Goal: Task Accomplishment & Management: Complete application form

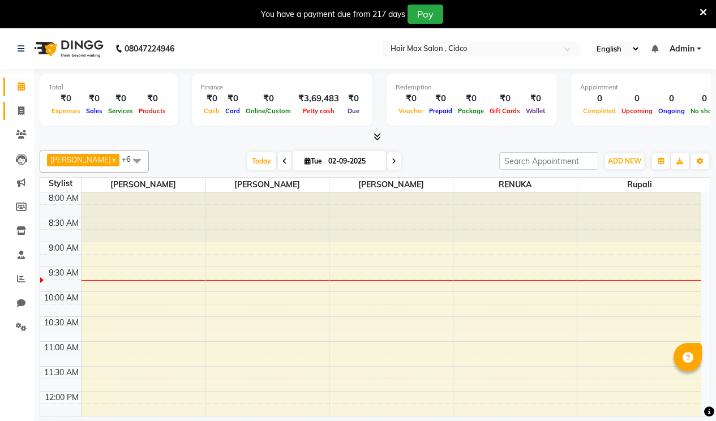
click at [18, 104] on link "Invoice" at bounding box center [16, 111] width 27 height 19
select select "7580"
select select "service"
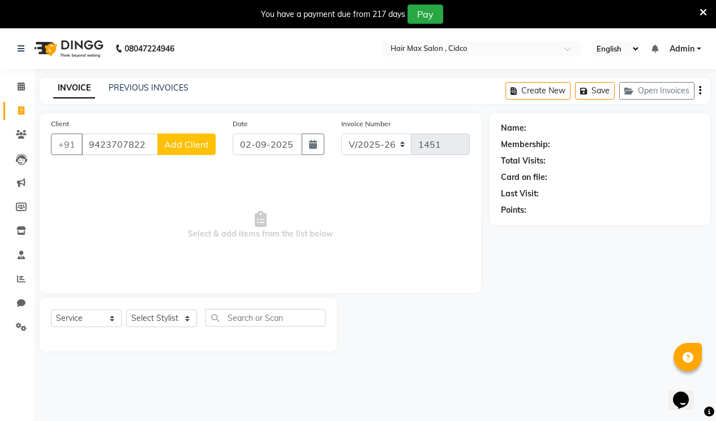
type input "9423707822"
click at [177, 143] on span "Add Client" at bounding box center [186, 144] width 45 height 11
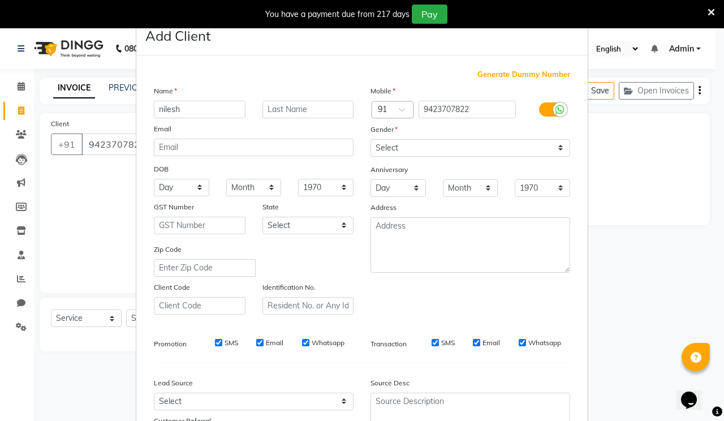
type input "nilesh"
click at [284, 113] on input "text" at bounding box center [309, 110] width 92 height 18
type input "sir"
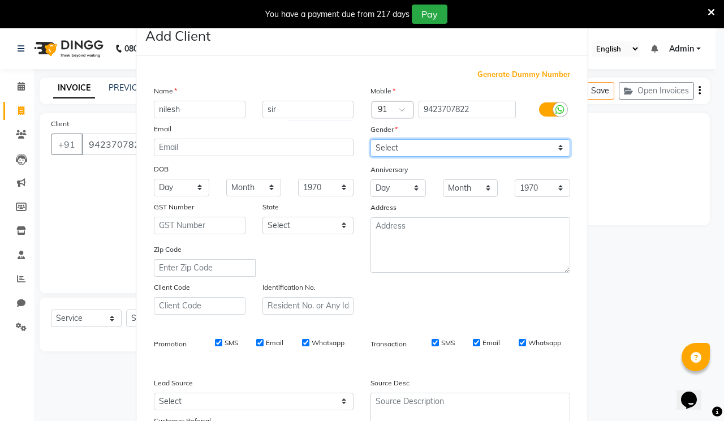
click at [453, 151] on select "Select [DEMOGRAPHIC_DATA] [DEMOGRAPHIC_DATA] Other Prefer Not To Say" at bounding box center [471, 148] width 200 height 18
select select "[DEMOGRAPHIC_DATA]"
click at [371, 139] on select "Select [DEMOGRAPHIC_DATA] [DEMOGRAPHIC_DATA] Other Prefer Not To Say" at bounding box center [471, 148] width 200 height 18
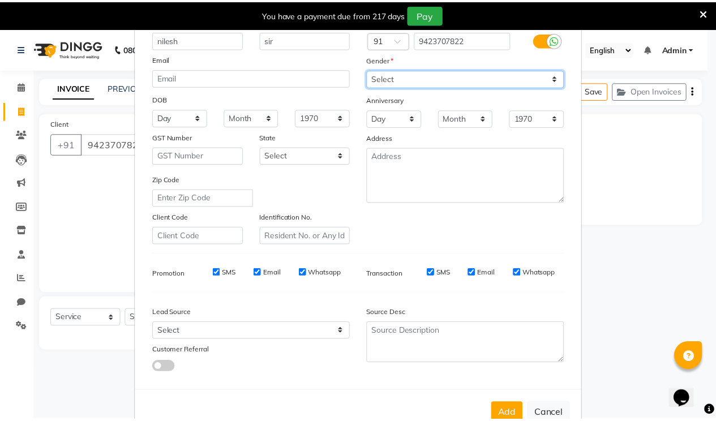
scroll to position [101, 0]
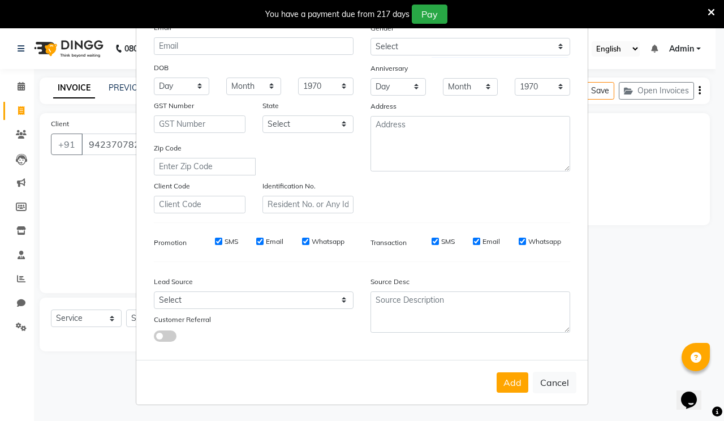
click at [514, 376] on button "Add" at bounding box center [513, 382] width 32 height 20
select select
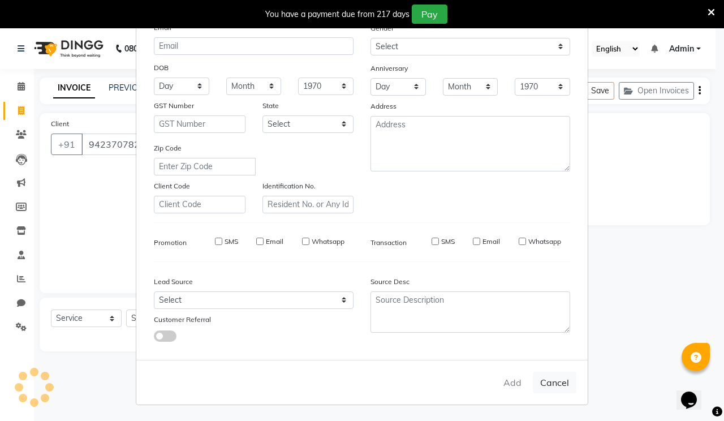
select select
checkbox input "false"
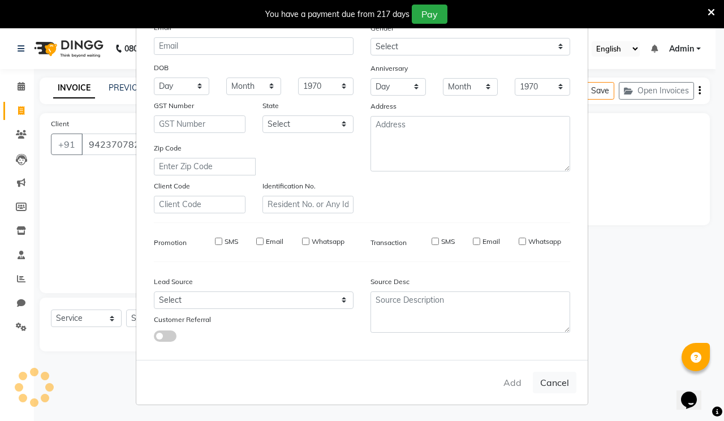
checkbox input "false"
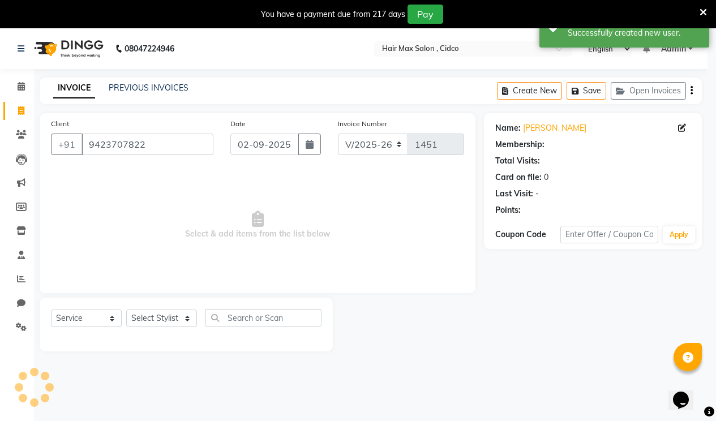
select select "1: Object"
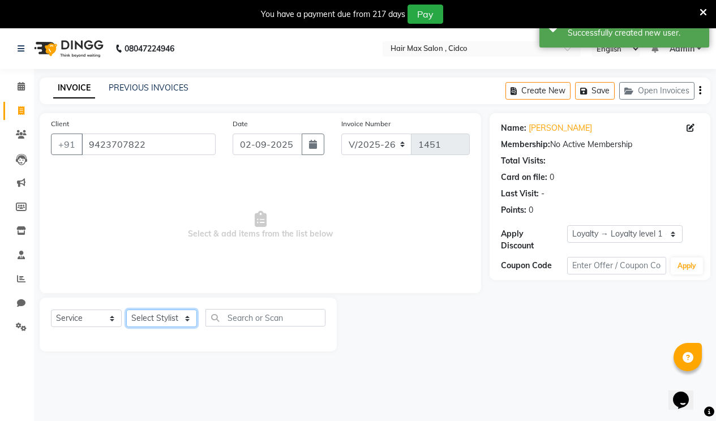
click at [170, 318] on select "Select Stylist [PERSON_NAME] [PERSON_NAME] RENUKA [PERSON_NAME] [PERSON_NAME]" at bounding box center [161, 319] width 71 height 18
select select "69941"
click at [126, 310] on select "Select Stylist [PERSON_NAME] [PERSON_NAME] RENUKA [PERSON_NAME] [PERSON_NAME]" at bounding box center [161, 319] width 71 height 18
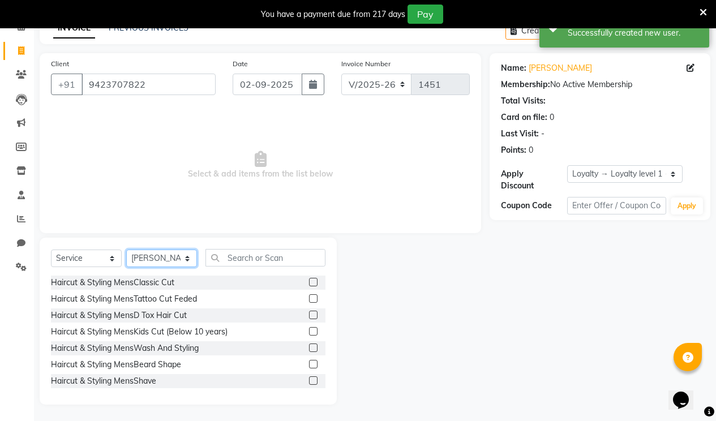
scroll to position [61, 0]
click at [309, 280] on label at bounding box center [313, 281] width 8 height 8
click at [309, 280] on input "checkbox" at bounding box center [312, 281] width 7 height 7
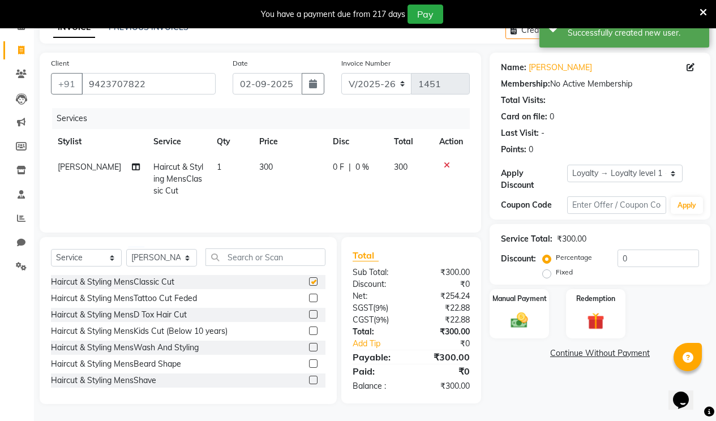
checkbox input "false"
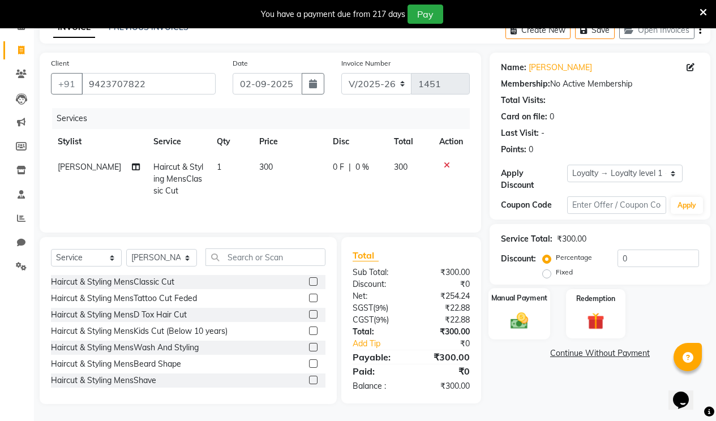
click at [514, 310] on img at bounding box center [519, 320] width 29 height 20
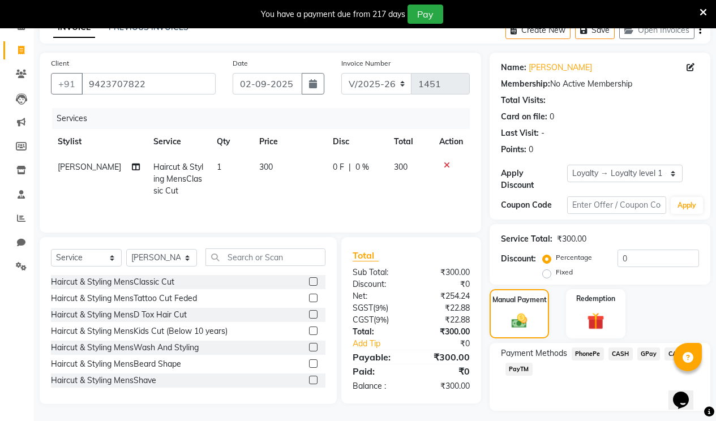
click at [624, 348] on span "CASH" at bounding box center [620, 354] width 24 height 13
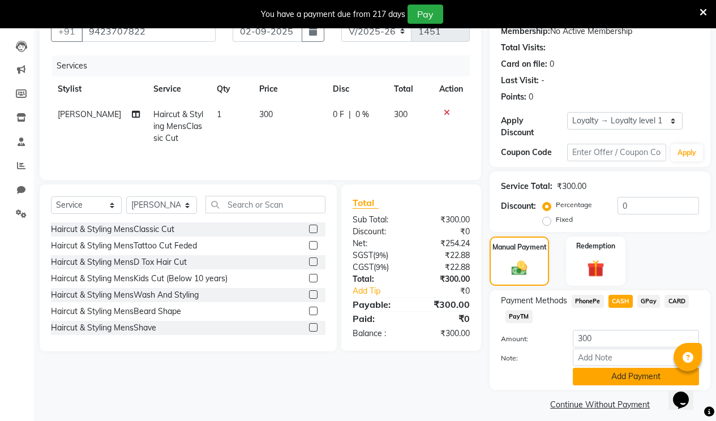
click at [618, 368] on button "Add Payment" at bounding box center [636, 377] width 126 height 18
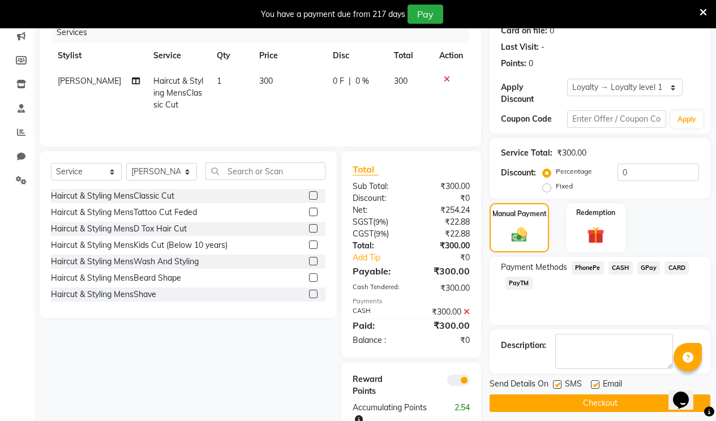
scroll to position [179, 0]
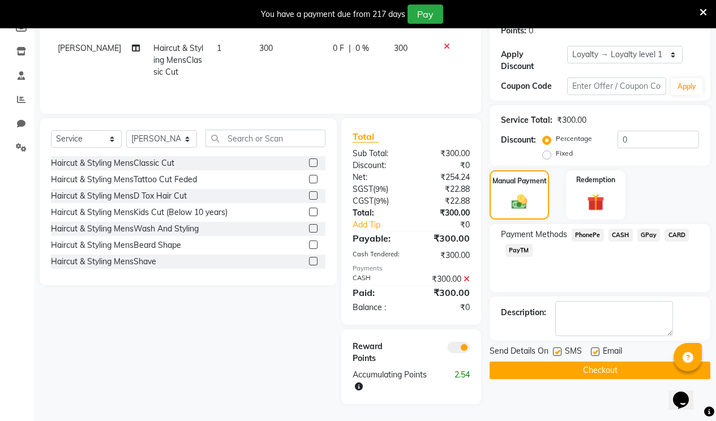
click at [597, 348] on label at bounding box center [595, 352] width 8 height 8
click at [597, 349] on input "checkbox" at bounding box center [594, 352] width 7 height 7
checkbox input "false"
click at [561, 348] on label at bounding box center [557, 352] width 8 height 8
click at [560, 349] on input "checkbox" at bounding box center [556, 352] width 7 height 7
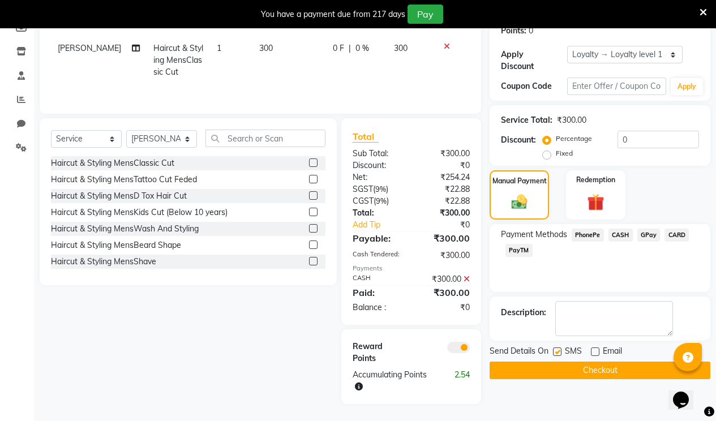
checkbox input "false"
click at [558, 362] on button "Checkout" at bounding box center [600, 371] width 221 height 18
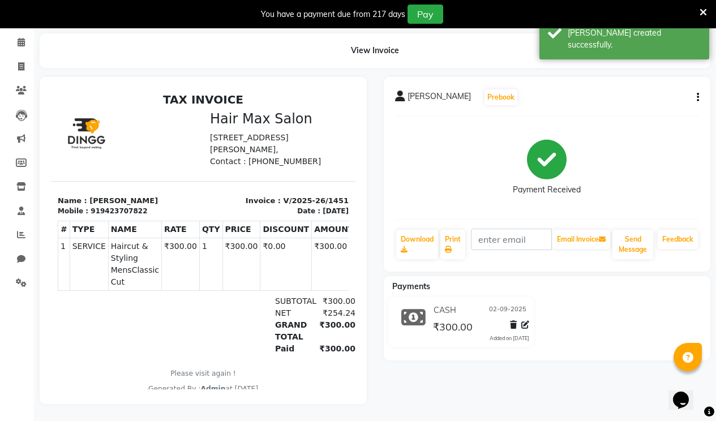
scroll to position [28, 0]
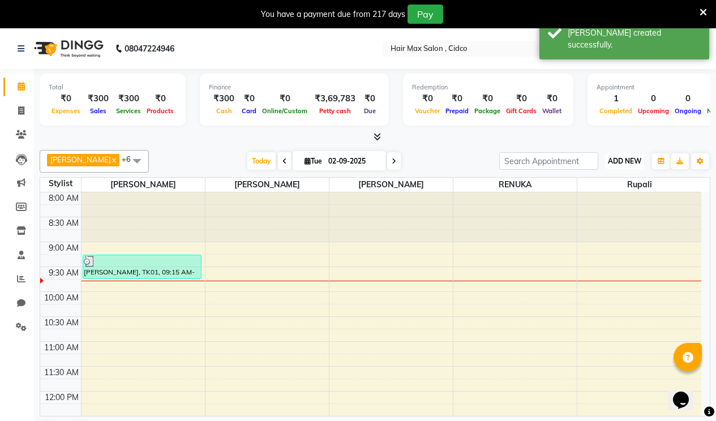
drag, startPoint x: 613, startPoint y: 158, endPoint x: 614, endPoint y: 165, distance: 6.3
click at [614, 161] on span "ADD NEW" at bounding box center [624, 161] width 33 height 8
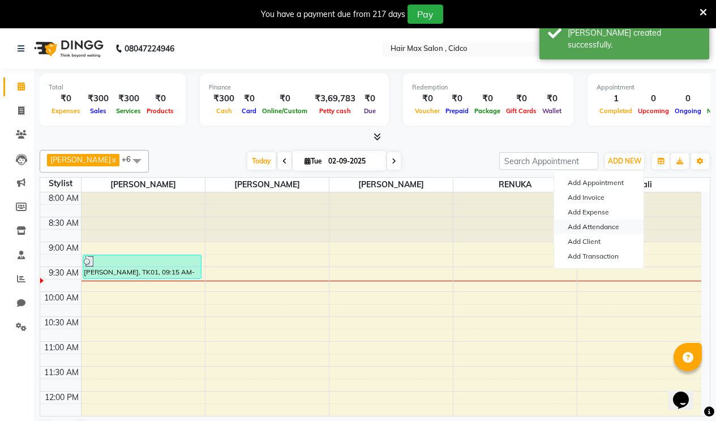
click at [584, 224] on link "Add Attendance" at bounding box center [598, 227] width 89 height 15
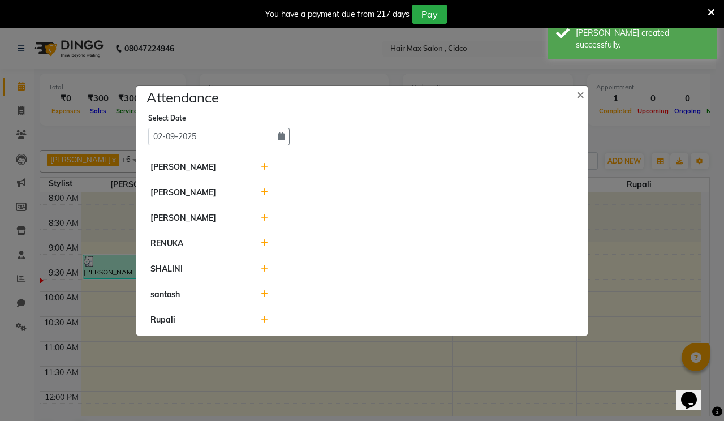
click at [264, 164] on icon at bounding box center [264, 167] width 7 height 8
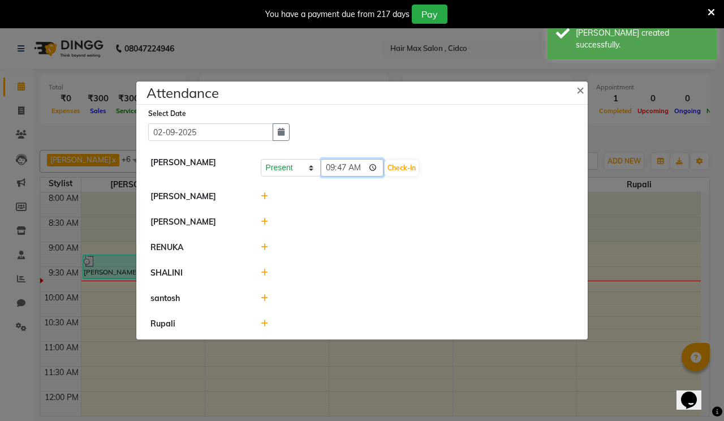
click at [334, 168] on input "09:47" at bounding box center [352, 168] width 63 height 18
type input "08:56"
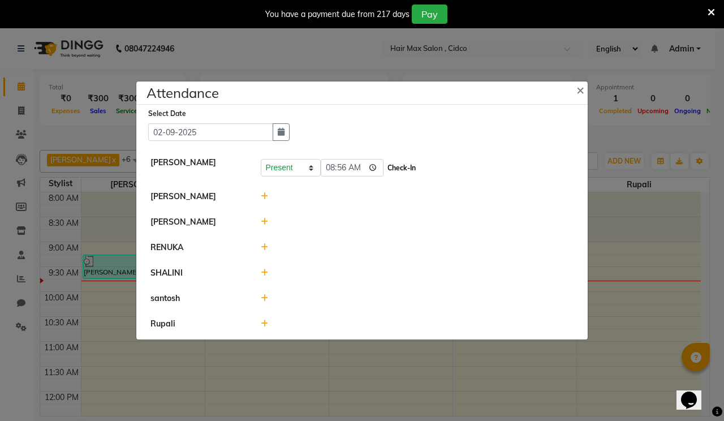
click at [405, 165] on button "Check-In" at bounding box center [402, 168] width 34 height 16
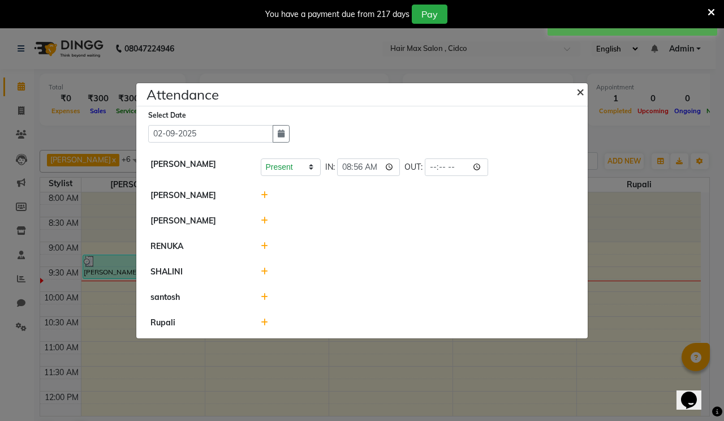
click at [584, 87] on span "×" at bounding box center [581, 91] width 8 height 17
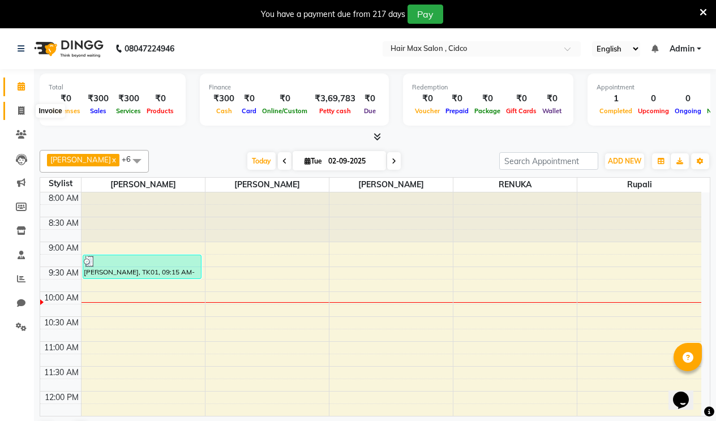
click at [25, 111] on span at bounding box center [21, 111] width 20 height 13
select select "7580"
select select "service"
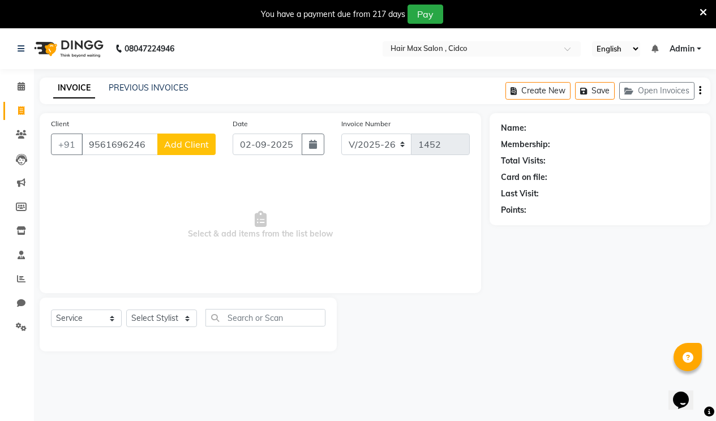
type input "9561696246"
click at [170, 140] on span "Add Client" at bounding box center [186, 144] width 45 height 11
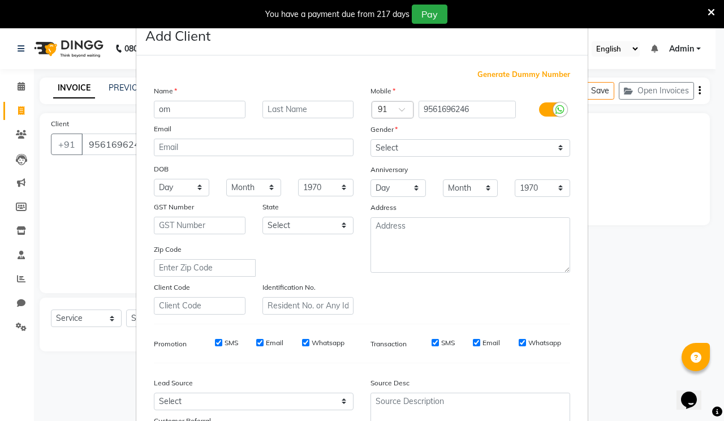
type input "om"
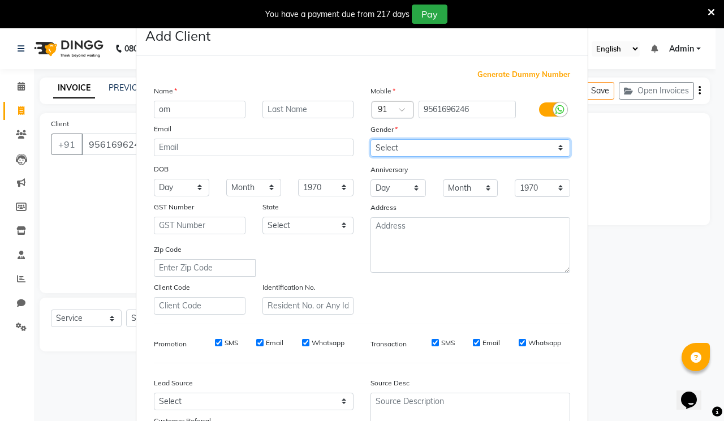
drag, startPoint x: 396, startPoint y: 147, endPoint x: 398, endPoint y: 155, distance: 7.9
click at [396, 147] on select "Select [DEMOGRAPHIC_DATA] [DEMOGRAPHIC_DATA] Other Prefer Not To Say" at bounding box center [471, 148] width 200 height 18
select select "[DEMOGRAPHIC_DATA]"
click at [371, 139] on select "Select [DEMOGRAPHIC_DATA] [DEMOGRAPHIC_DATA] Other Prefer Not To Say" at bounding box center [471, 148] width 200 height 18
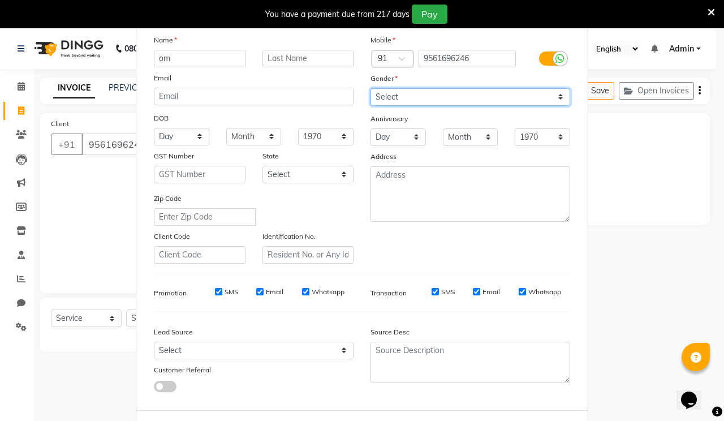
scroll to position [101, 0]
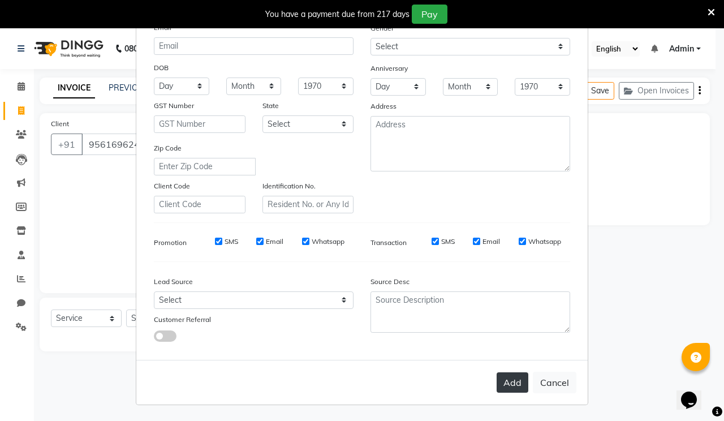
click at [497, 380] on button "Add" at bounding box center [513, 382] width 32 height 20
select select
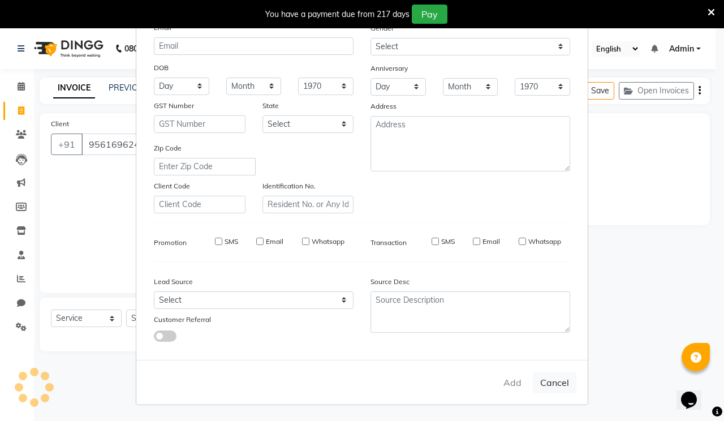
select select
checkbox input "false"
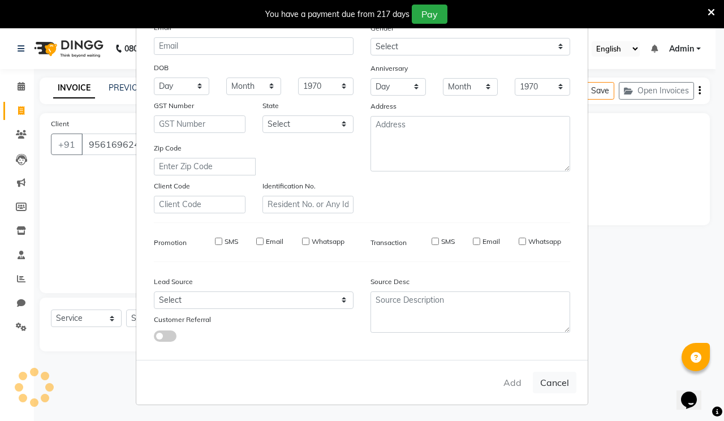
checkbox input "false"
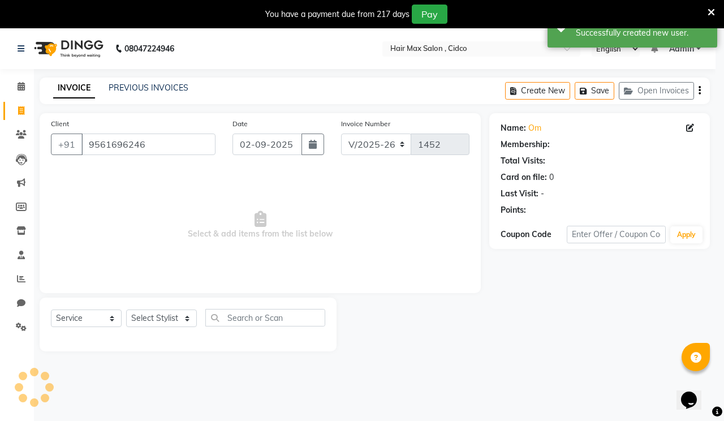
select select "1: Object"
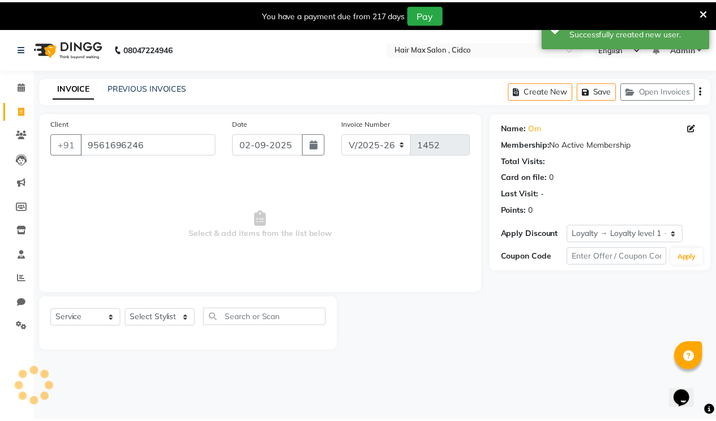
scroll to position [28, 0]
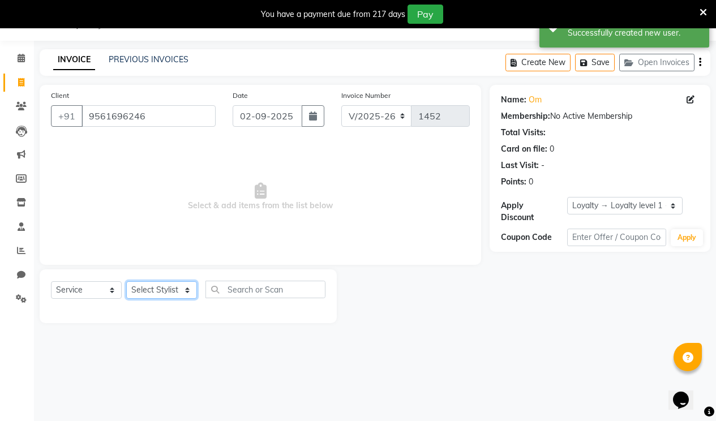
click at [157, 284] on select "Select Stylist [PERSON_NAME] [PERSON_NAME] RENUKA [PERSON_NAME] [PERSON_NAME]" at bounding box center [161, 290] width 71 height 18
select select "69941"
click at [126, 281] on select "Select Stylist [PERSON_NAME] [PERSON_NAME] RENUKA [PERSON_NAME] [PERSON_NAME]" at bounding box center [161, 290] width 71 height 18
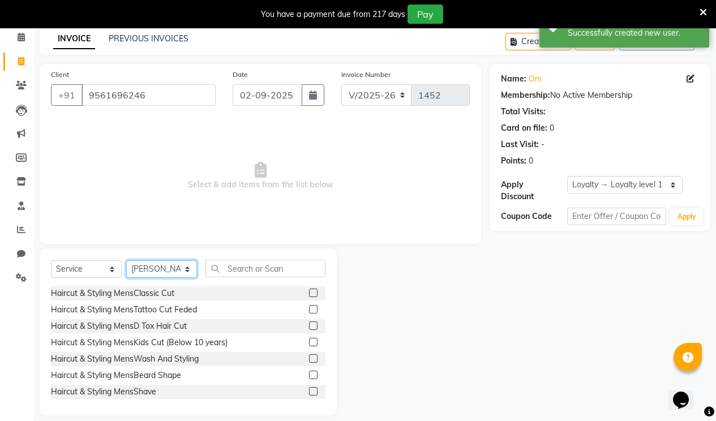
scroll to position [61, 0]
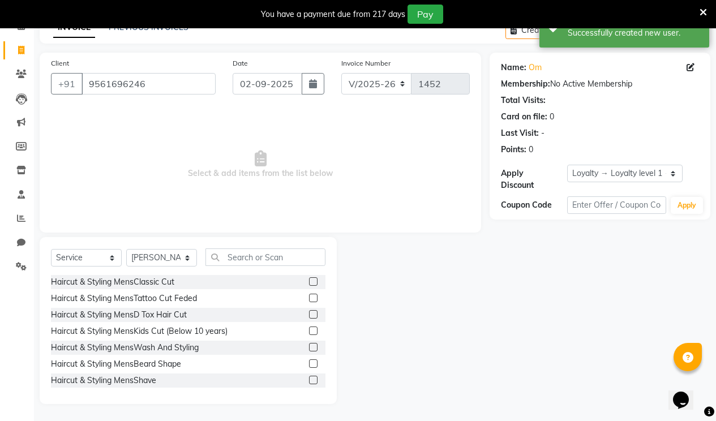
click at [309, 281] on label at bounding box center [313, 281] width 8 height 8
click at [309, 281] on input "checkbox" at bounding box center [312, 281] width 7 height 7
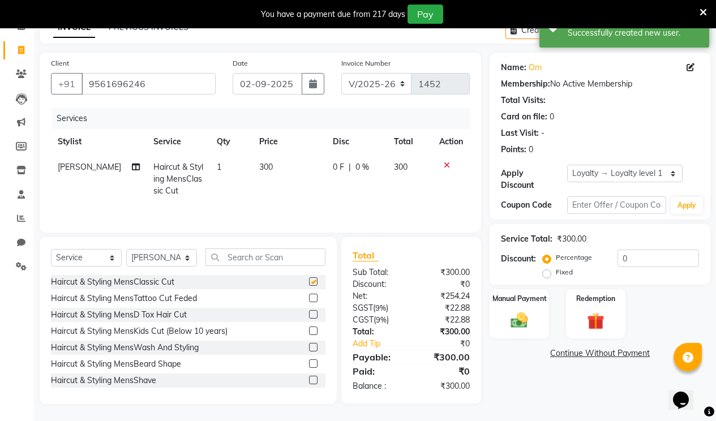
checkbox input "false"
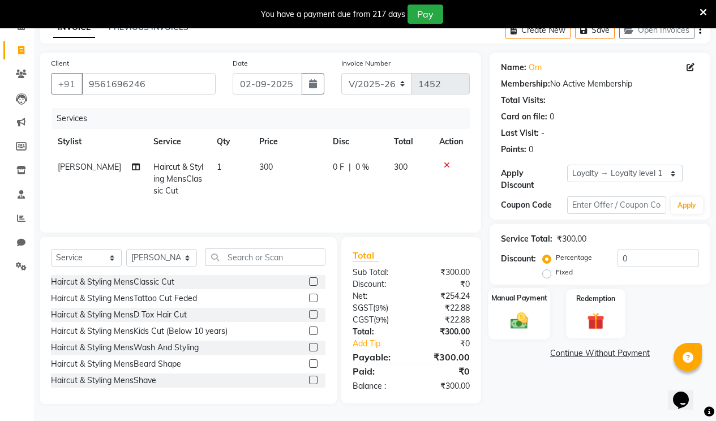
click at [538, 300] on div "Manual Payment" at bounding box center [519, 314] width 62 height 52
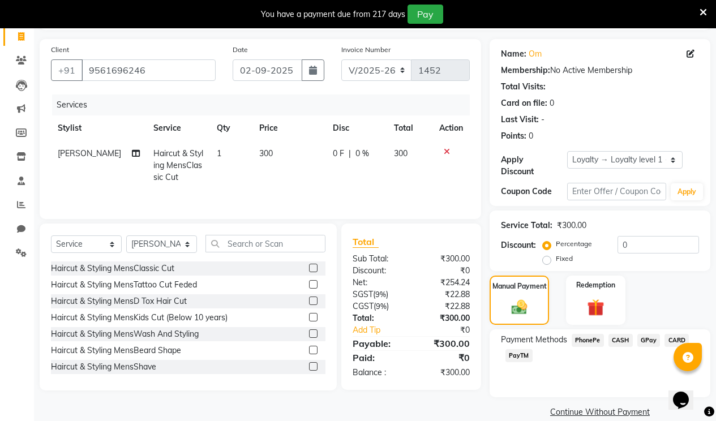
scroll to position [81, 0]
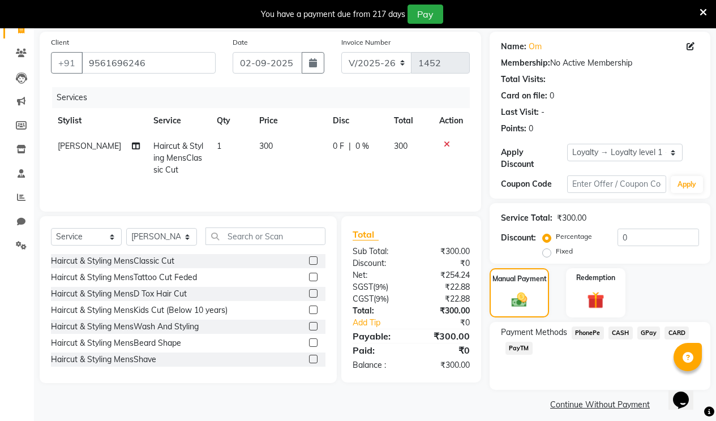
click at [589, 327] on span "PhonePe" at bounding box center [588, 333] width 32 height 13
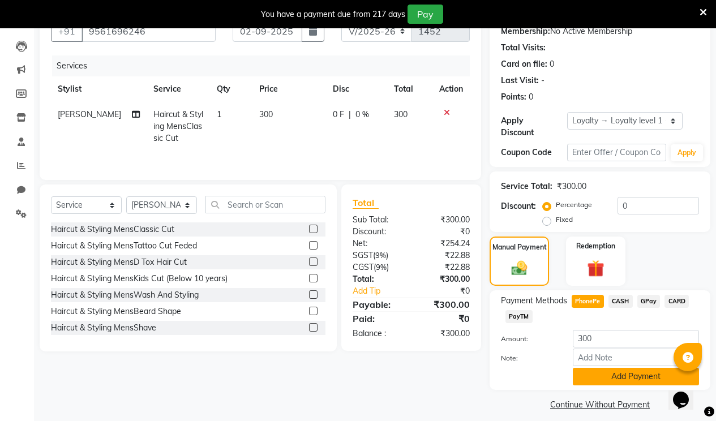
click at [611, 373] on button "Add Payment" at bounding box center [636, 377] width 126 height 18
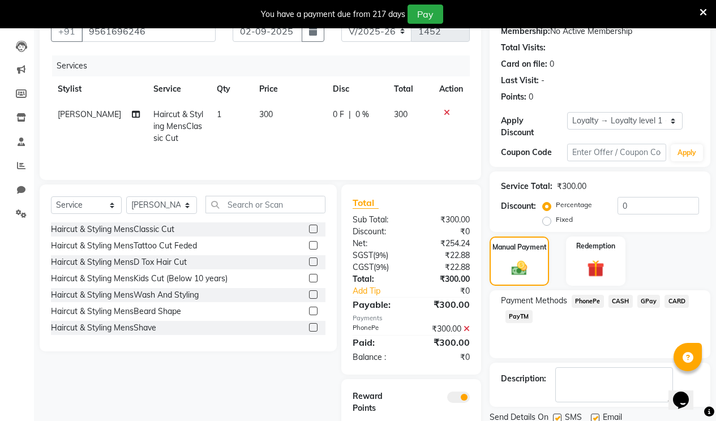
scroll to position [163, 0]
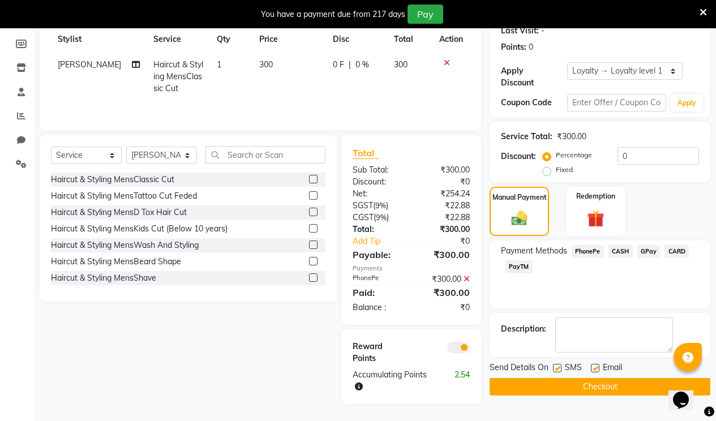
click at [598, 364] on label at bounding box center [595, 368] width 8 height 8
click at [598, 365] on input "checkbox" at bounding box center [594, 368] width 7 height 7
checkbox input "false"
click at [588, 378] on button "Checkout" at bounding box center [600, 387] width 221 height 18
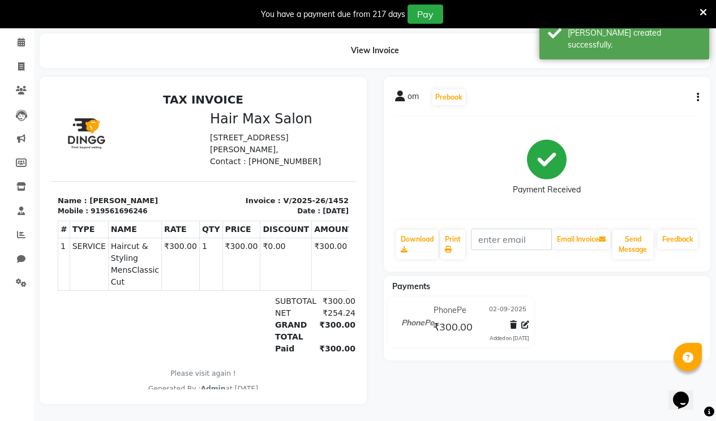
select select "service"
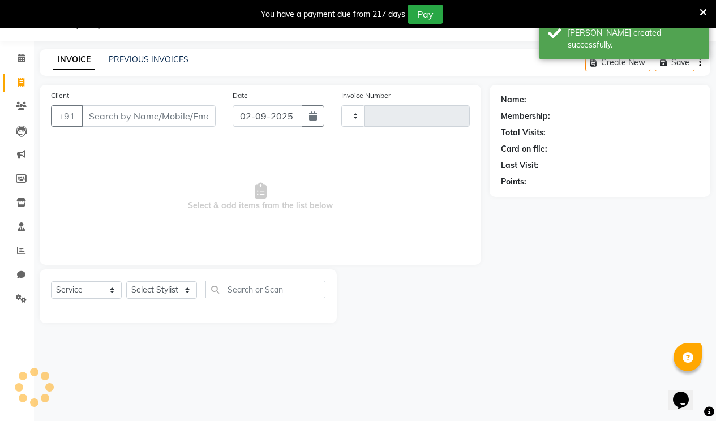
scroll to position [28, 0]
type input "1453"
select select "7580"
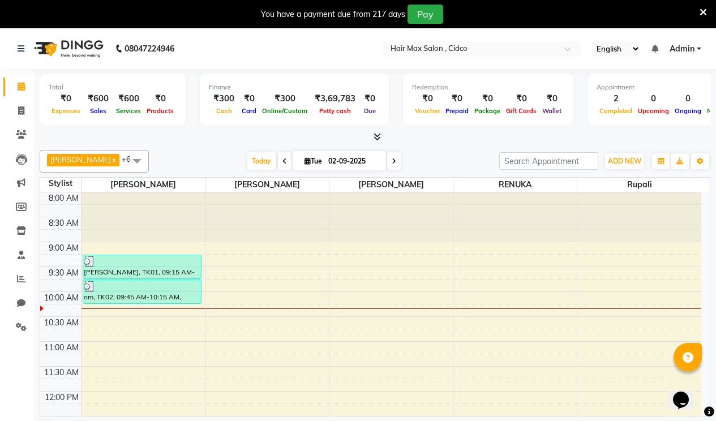
click at [702, 10] on icon at bounding box center [703, 12] width 7 height 10
